Goal: Find specific page/section: Find specific page/section

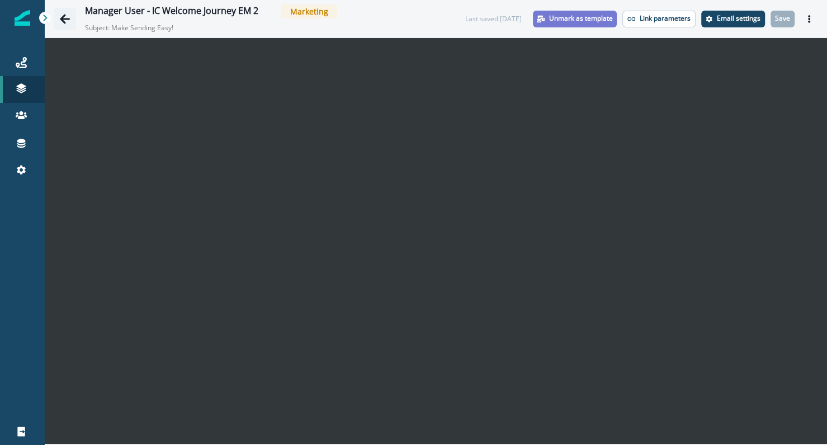
click at [63, 19] on icon "Go back" at bounding box center [65, 19] width 10 height 10
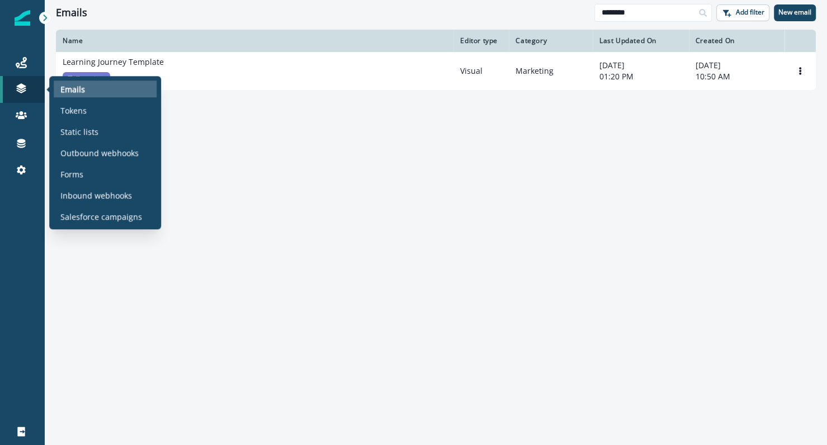
click at [61, 89] on p "Emails" at bounding box center [72, 89] width 25 height 12
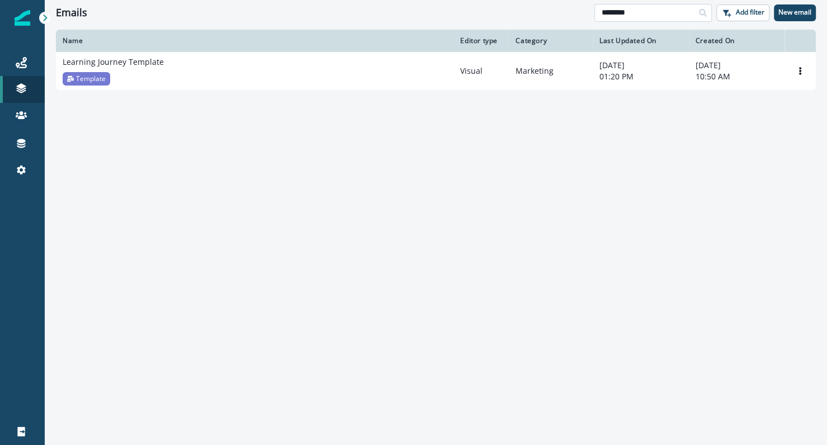
click at [661, 17] on input "********" at bounding box center [652, 13] width 117 height 18
